Goal: Information Seeking & Learning: Learn about a topic

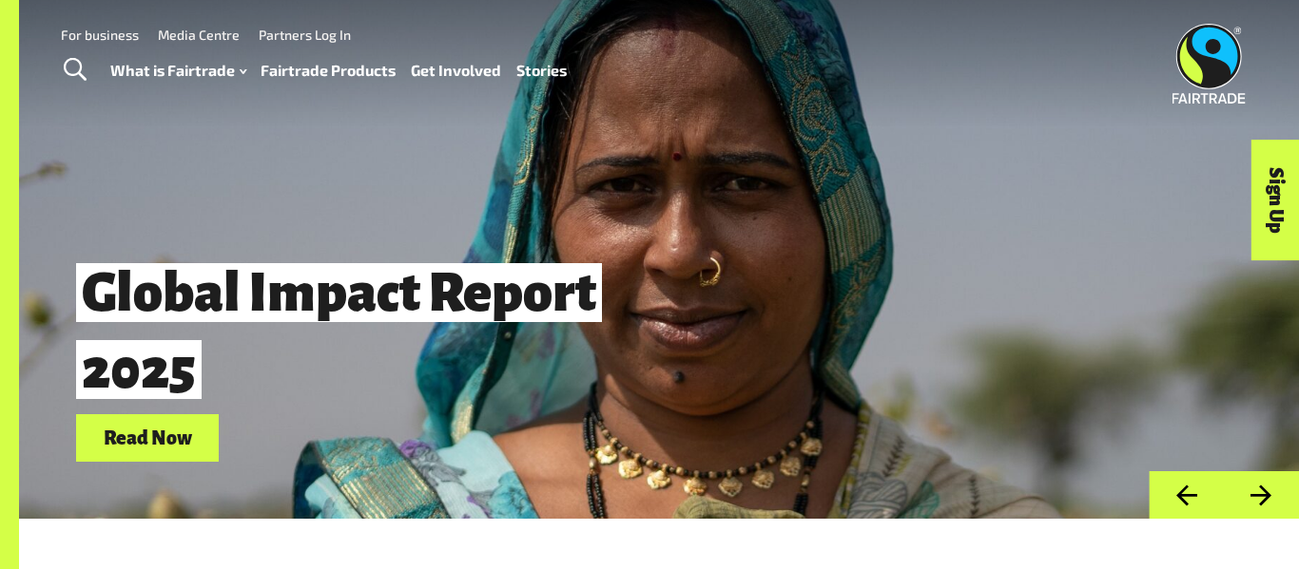
click at [517, 53] on div "What is Fairtrade How Fairtrade works Where Fairtrade works Fast facts Who we a…" at bounding box center [346, 71] width 472 height 48
click at [520, 62] on link "Stories" at bounding box center [541, 71] width 50 height 28
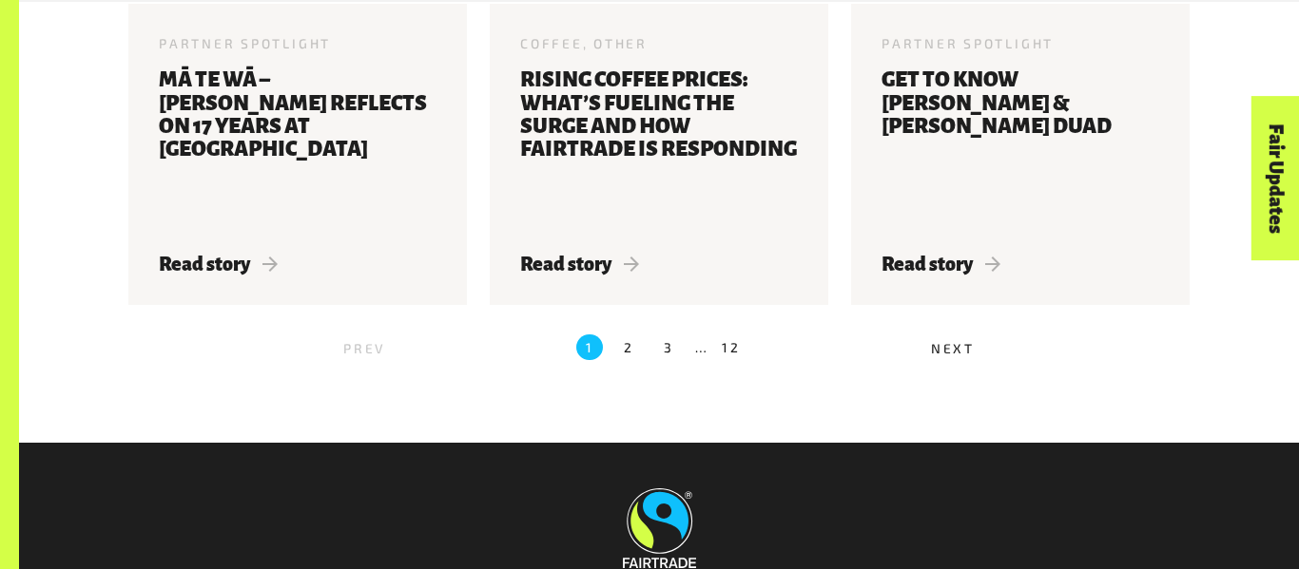
scroll to position [2217, 0]
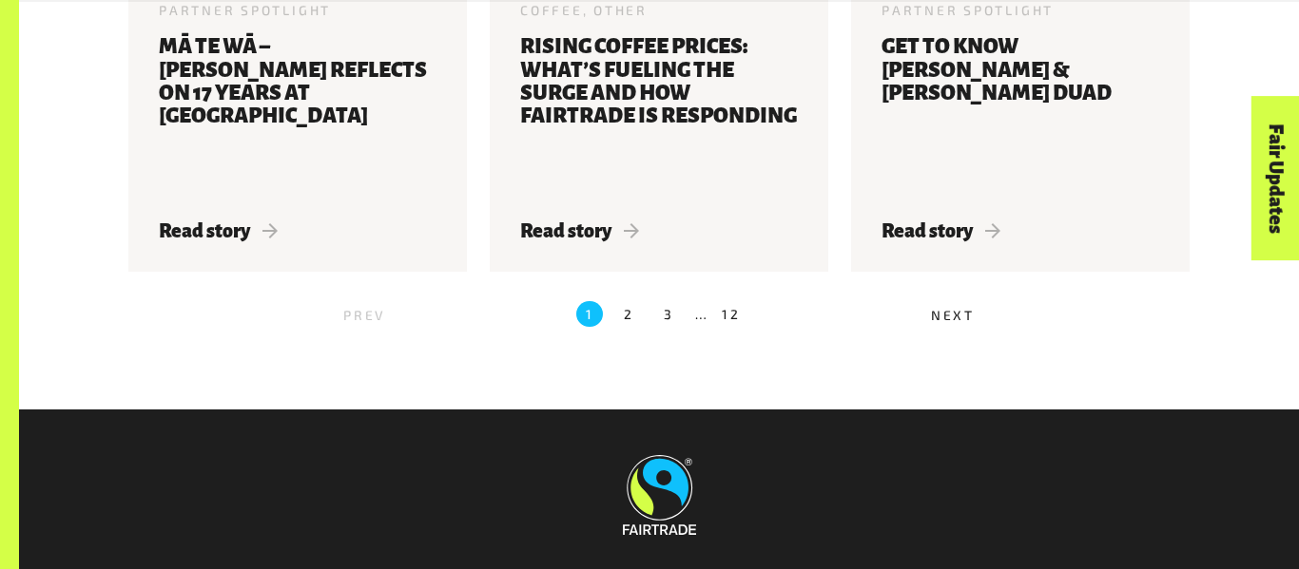
click at [722, 312] on label "12" at bounding box center [731, 314] width 19 height 27
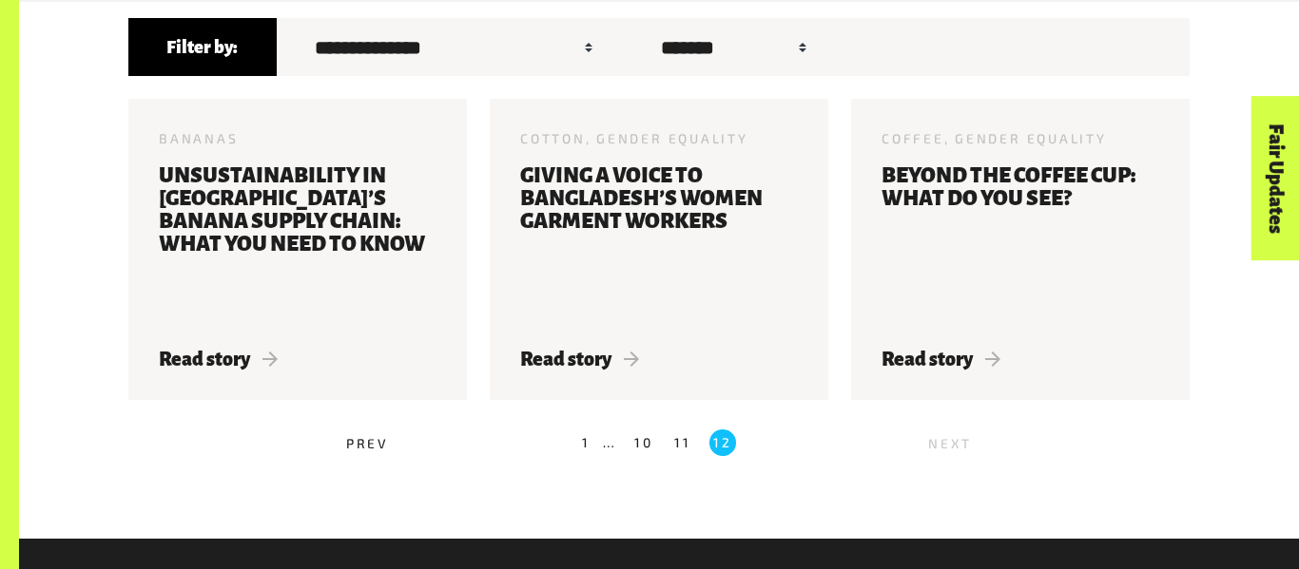
scroll to position [641, 0]
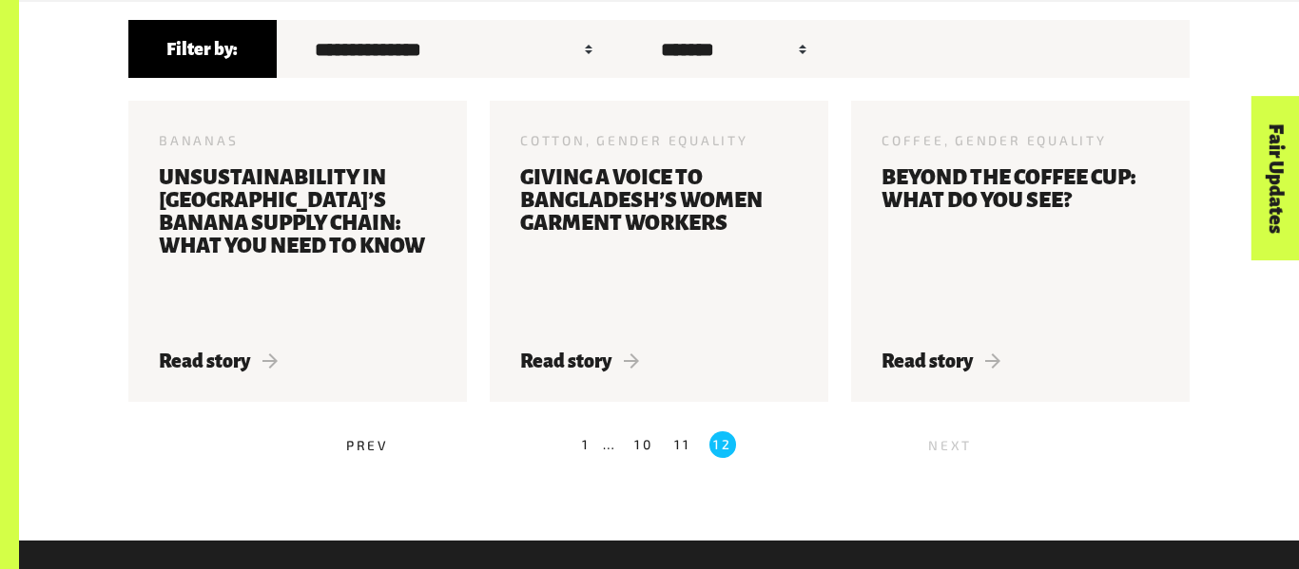
click at [682, 447] on label "11" at bounding box center [682, 445] width 27 height 27
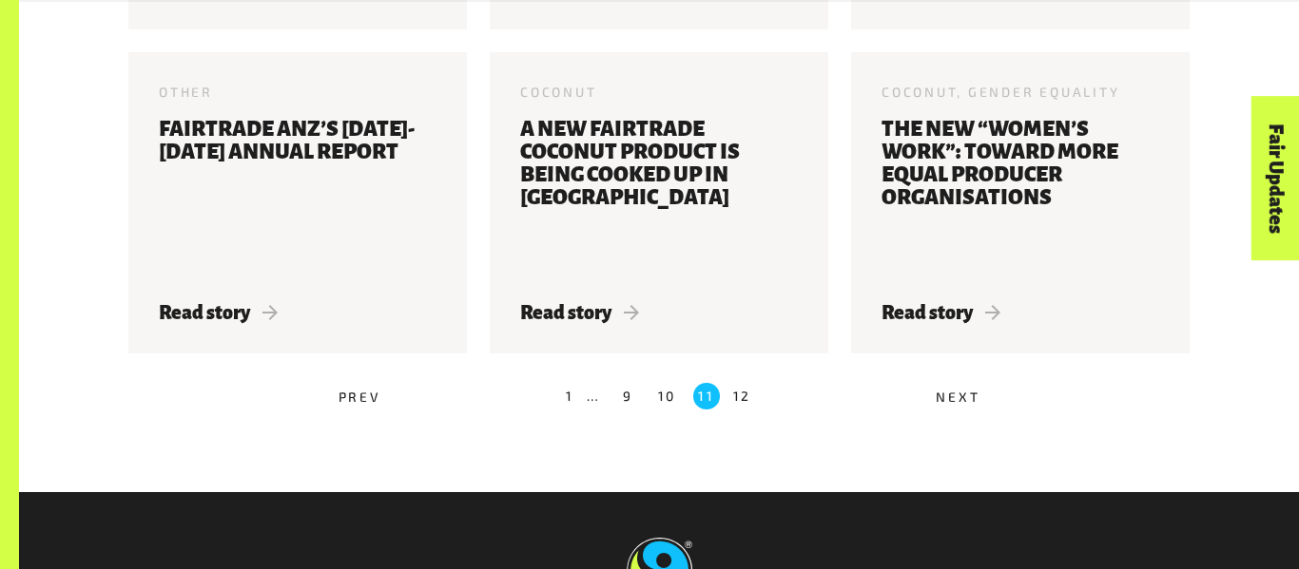
scroll to position [1705, 0]
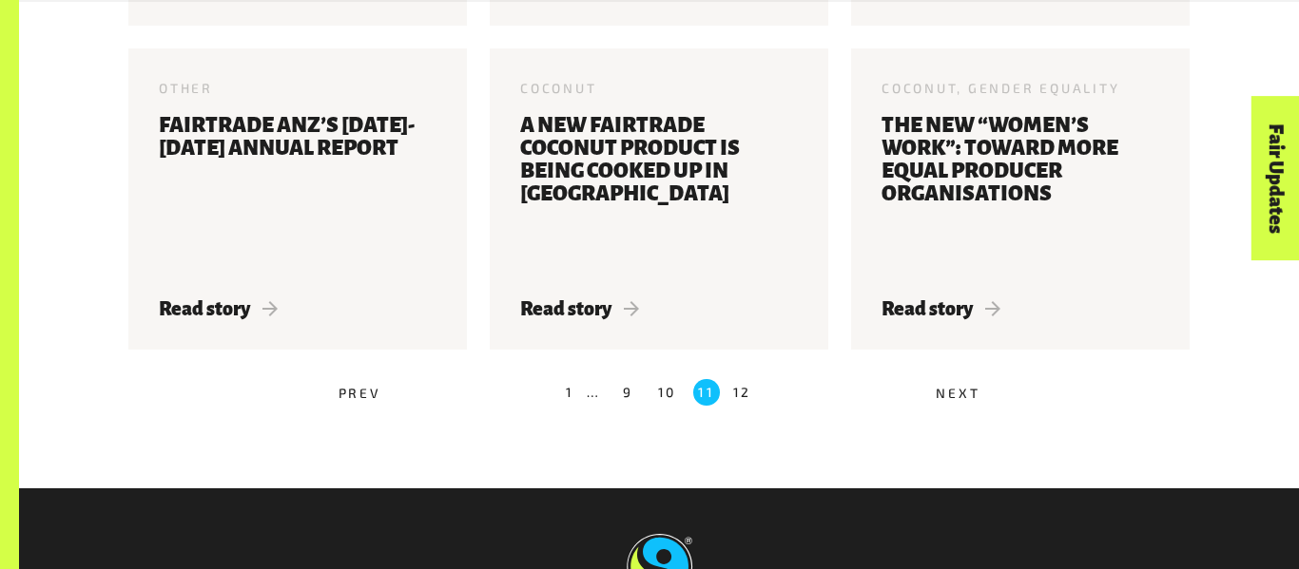
click at [619, 394] on label "9" at bounding box center [627, 392] width 27 height 27
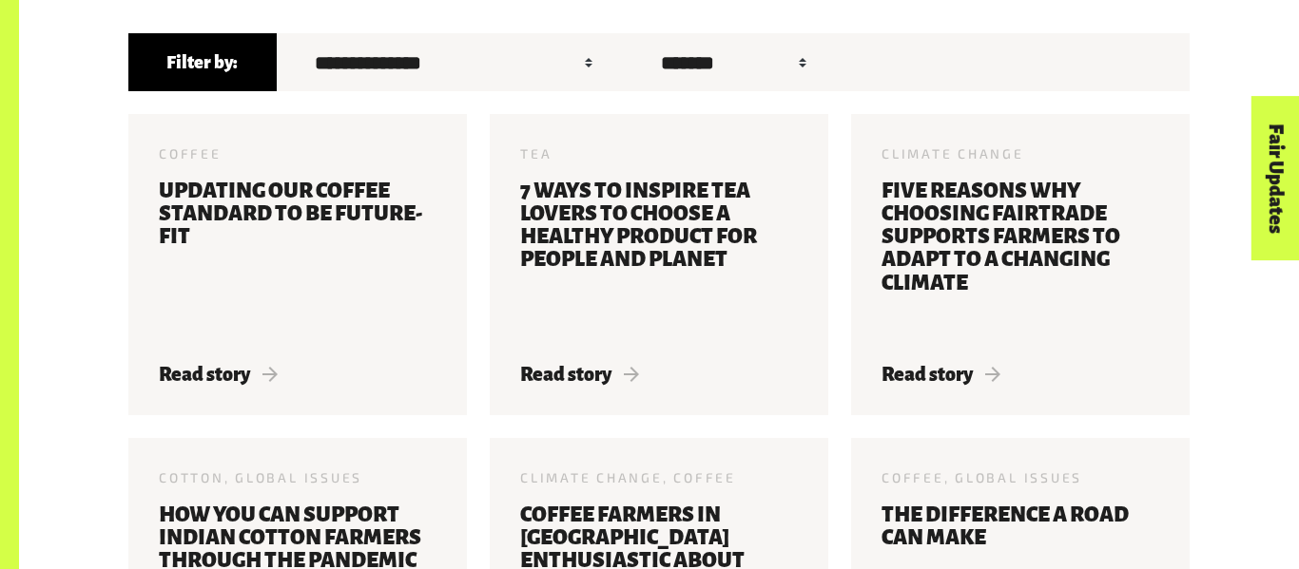
scroll to position [639, 0]
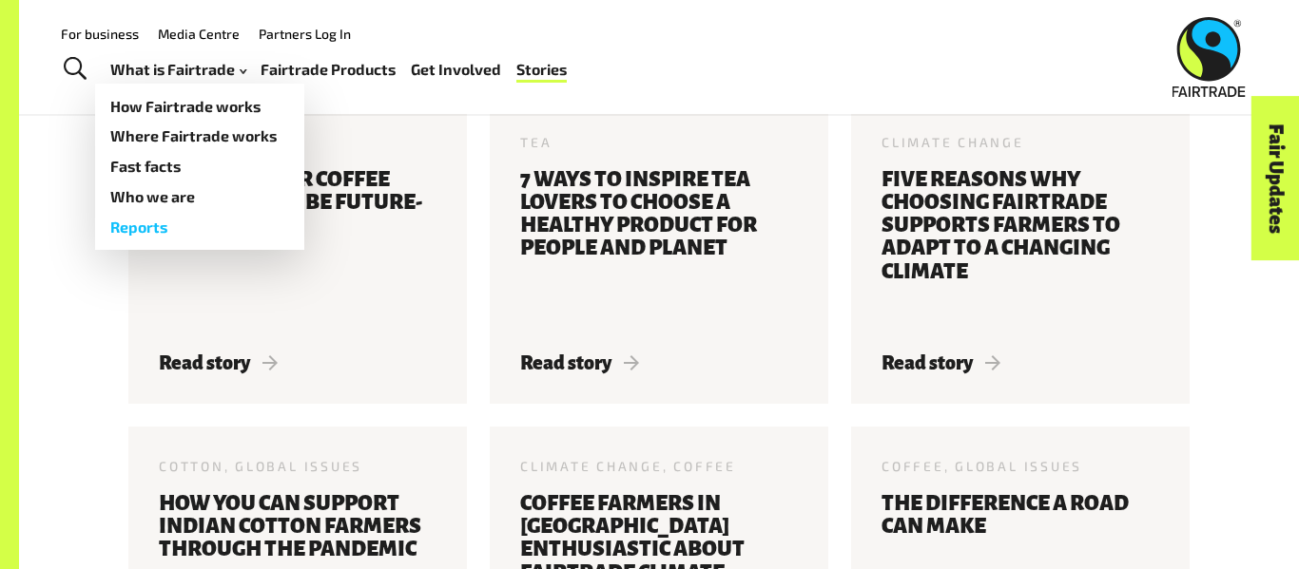
click at [152, 225] on link "Reports" at bounding box center [199, 227] width 209 height 30
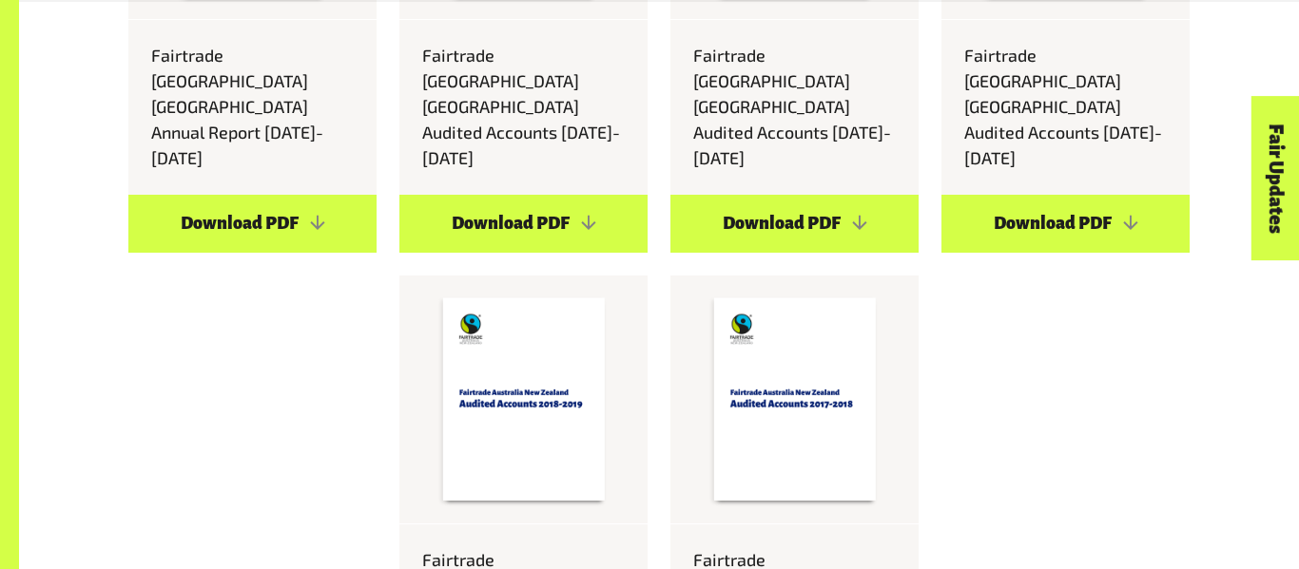
scroll to position [8680, 0]
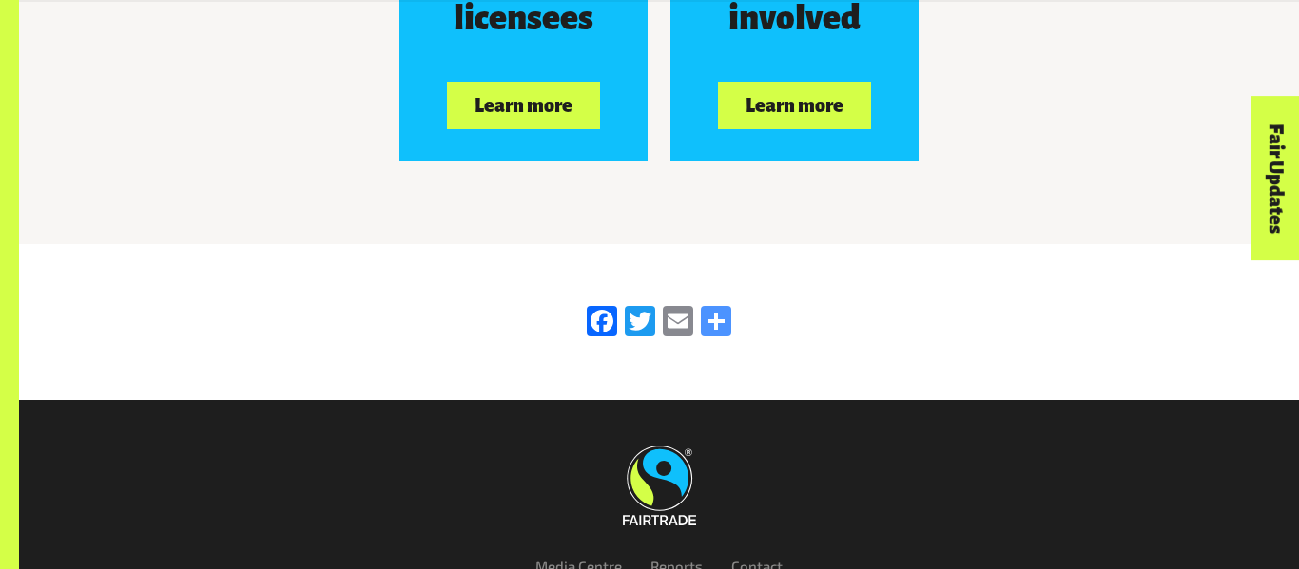
click at [721, 306] on link "Share" at bounding box center [716, 322] width 38 height 33
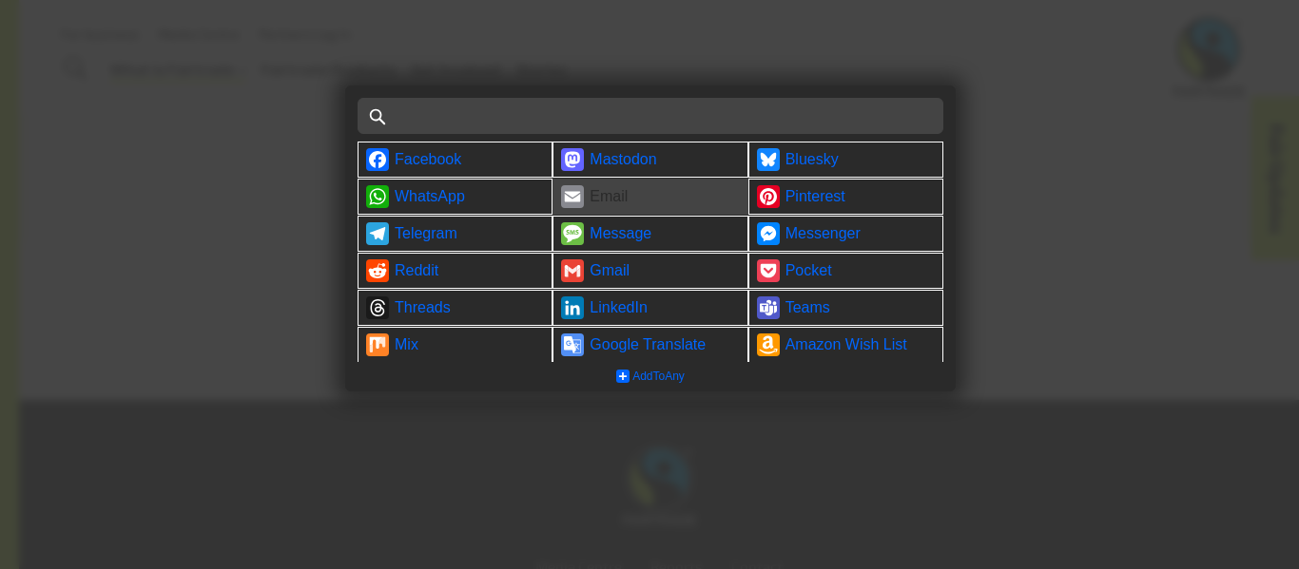
click at [588, 197] on link "Email" at bounding box center [649, 197] width 195 height 36
